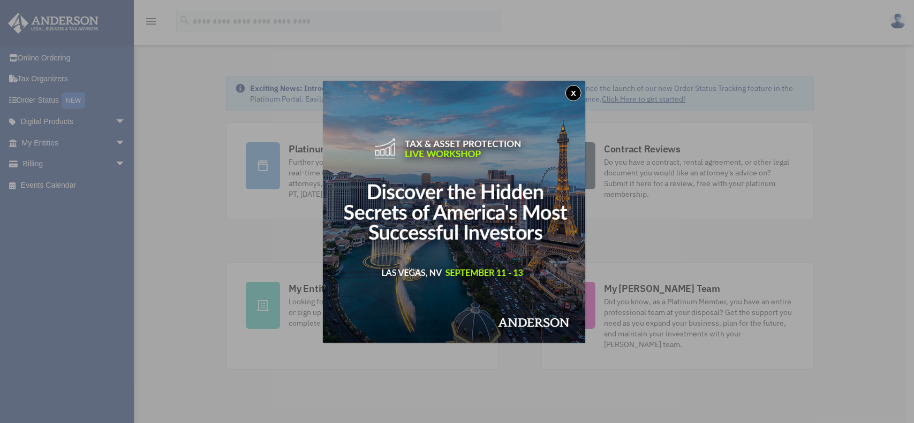
click at [497, 260] on img at bounding box center [454, 212] width 262 height 262
click at [577, 93] on button "x" at bounding box center [573, 93] width 16 height 16
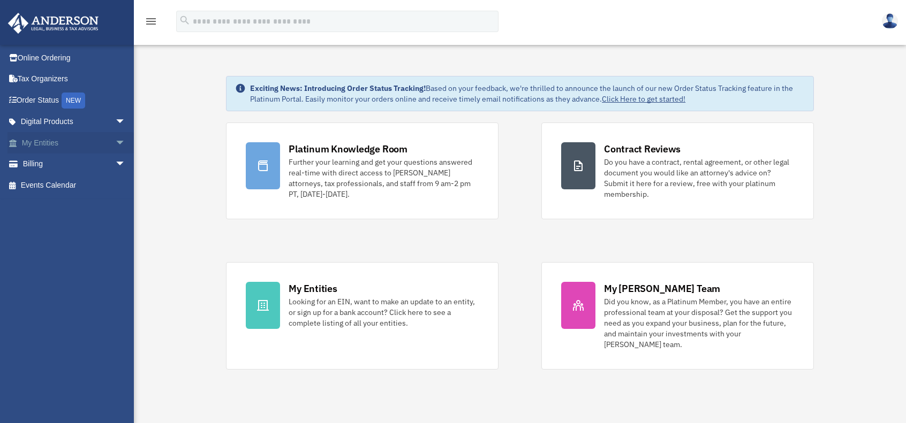
click at [35, 140] on link "My Entities arrow_drop_down" at bounding box center [74, 142] width 134 height 21
click at [117, 139] on span "arrow_drop_down" at bounding box center [125, 143] width 21 height 22
click at [54, 165] on link "Overview" at bounding box center [78, 164] width 127 height 21
click at [115, 225] on span "arrow_drop_down" at bounding box center [125, 228] width 21 height 22
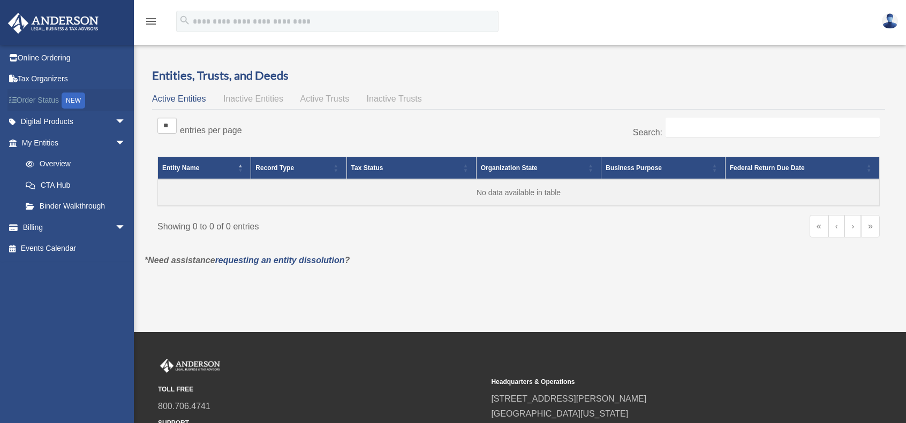
click at [37, 99] on link "Order Status NEW" at bounding box center [74, 100] width 134 height 22
click at [45, 77] on link "Tax Organizers" at bounding box center [74, 79] width 134 height 21
